Goal: Transaction & Acquisition: Purchase product/service

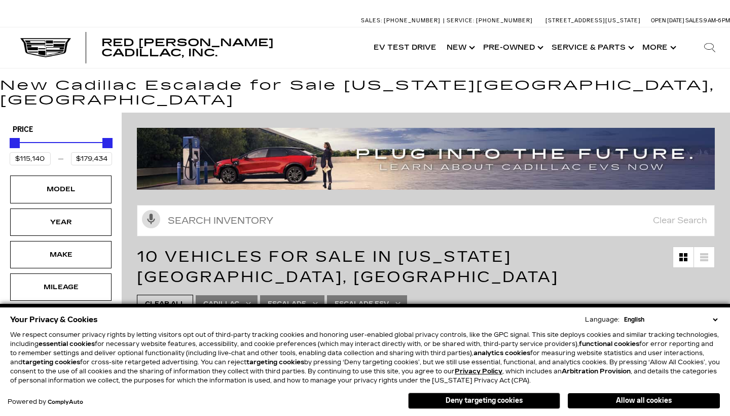
click at [472, 405] on button "Deny targeting cookies" at bounding box center [484, 400] width 152 height 16
click at [463, 401] on div "Search Contact Us Glovebox My Profile" at bounding box center [365, 403] width 730 height 26
click at [463, 402] on div "Search Contact Us Glovebox My Profile" at bounding box center [365, 403] width 730 height 26
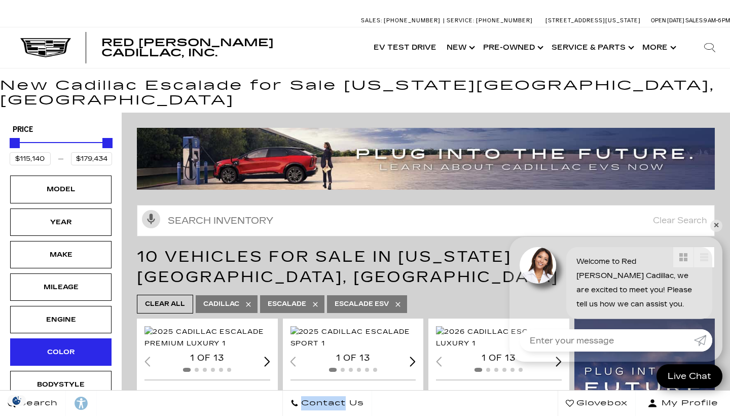
click at [44, 346] on div "Color" at bounding box center [60, 351] width 51 height 11
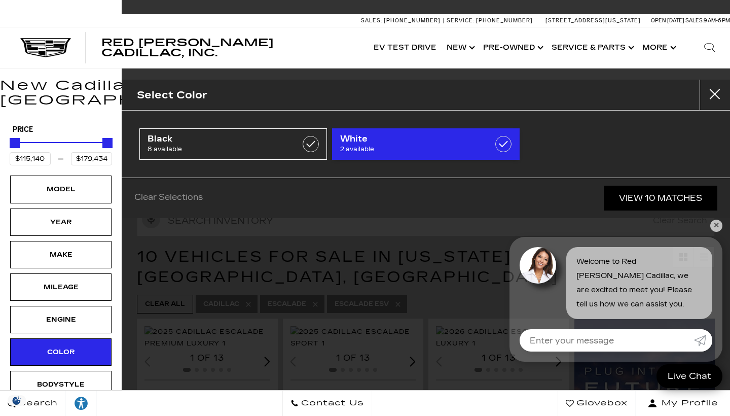
click at [350, 140] on span "White" at bounding box center [412, 139] width 145 height 10
type input "$117,475"
type input "$124,825"
checkbox input "true"
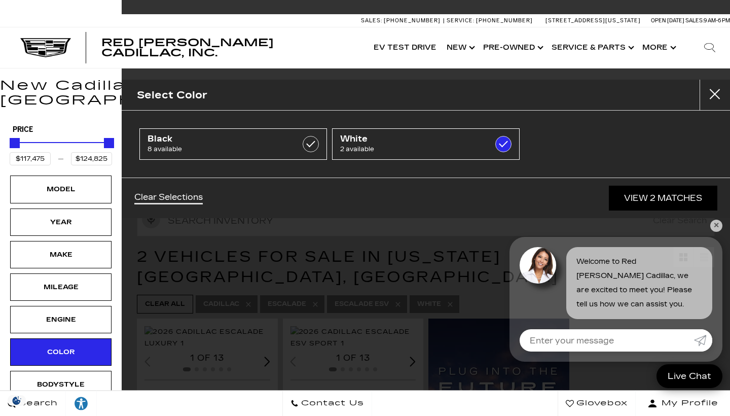
click at [421, 143] on span "White" at bounding box center [412, 139] width 145 height 10
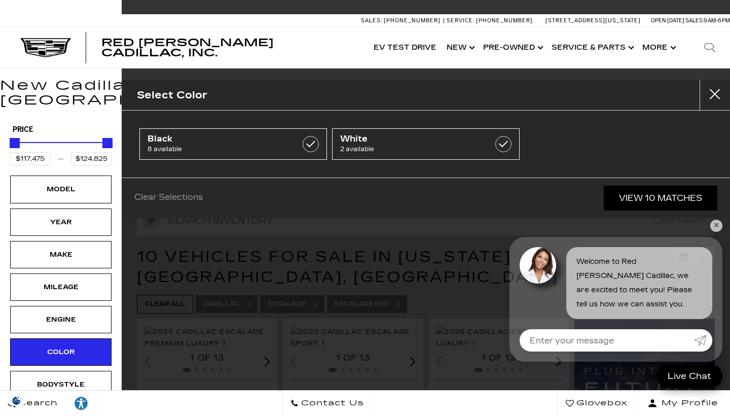
drag, startPoint x: 454, startPoint y: 216, endPoint x: 710, endPoint y: 95, distance: 283.6
click at [455, 217] on div "Clear Selections View 10 Matches" at bounding box center [426, 197] width 608 height 41
click at [710, 95] on button "close" at bounding box center [714, 95] width 30 height 30
type input "$115,140"
type input "$179,434"
